Goal: Find specific page/section: Find specific page/section

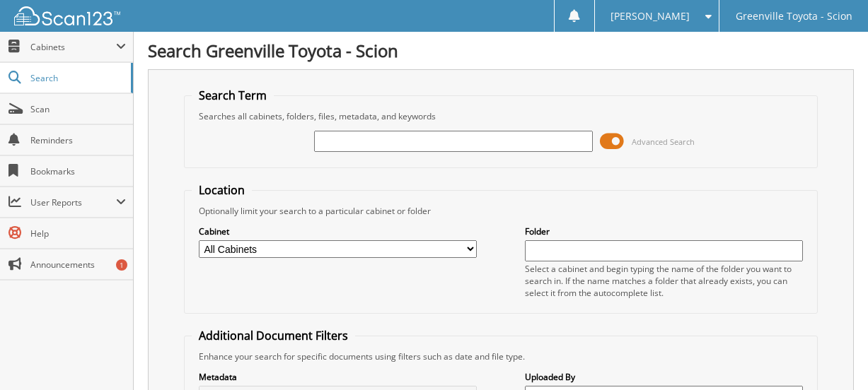
paste input "548938"
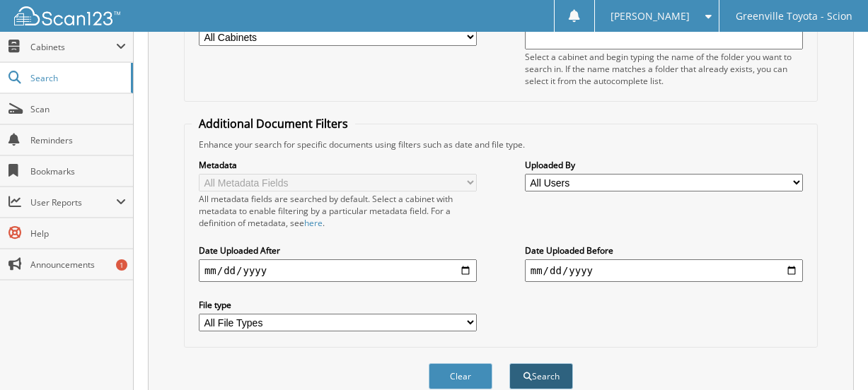
type input "548938"
click at [563, 377] on button "Search" at bounding box center [541, 377] width 64 height 26
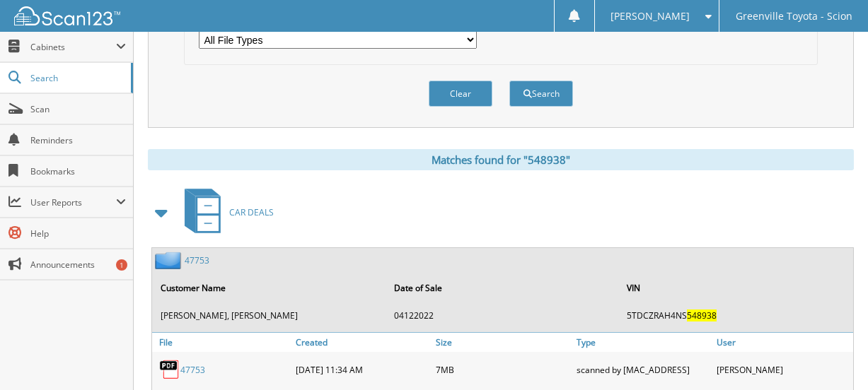
scroll to position [707, 0]
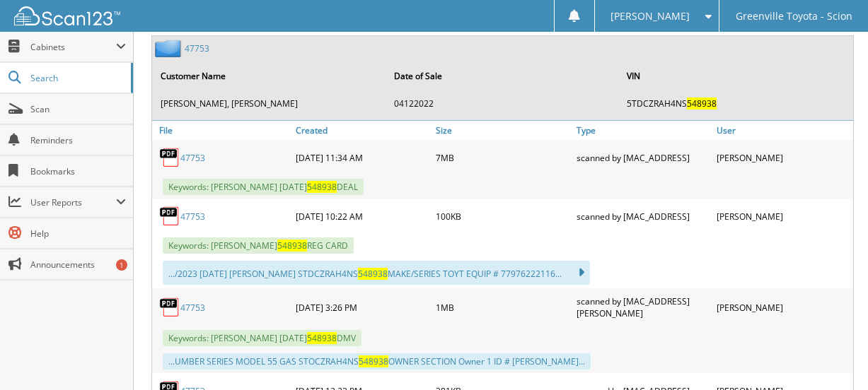
click at [195, 158] on link "47753" at bounding box center [192, 158] width 25 height 12
